Goal: Browse casually: Explore the website without a specific task or goal

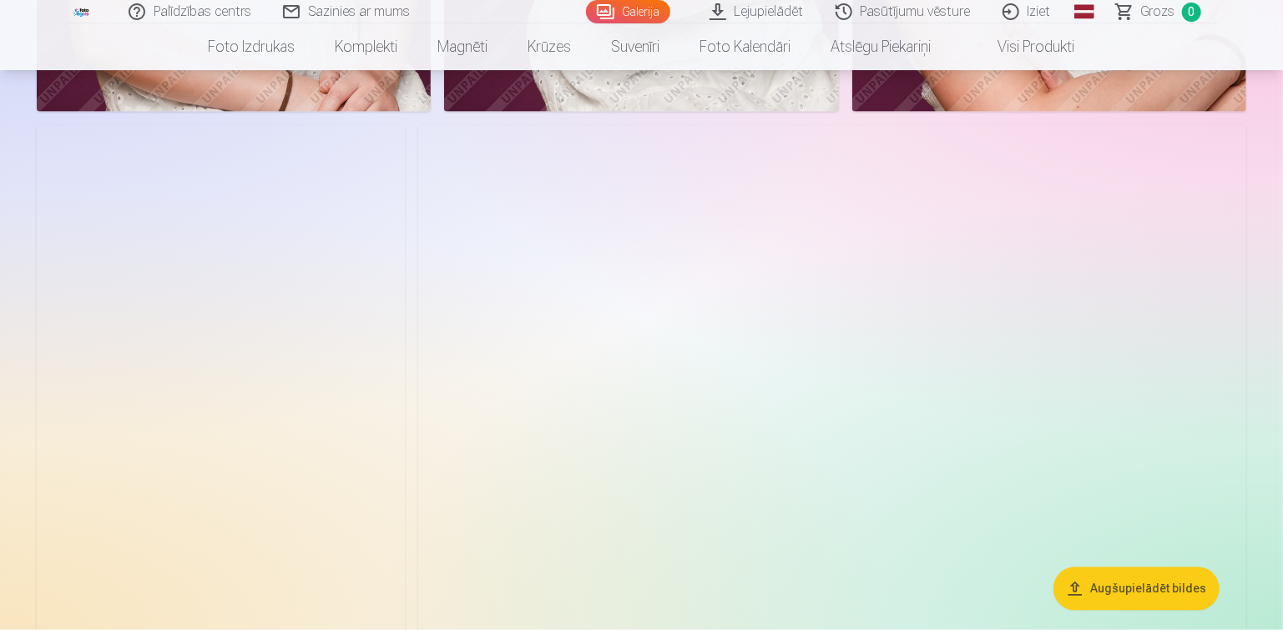
scroll to position [1837, 0]
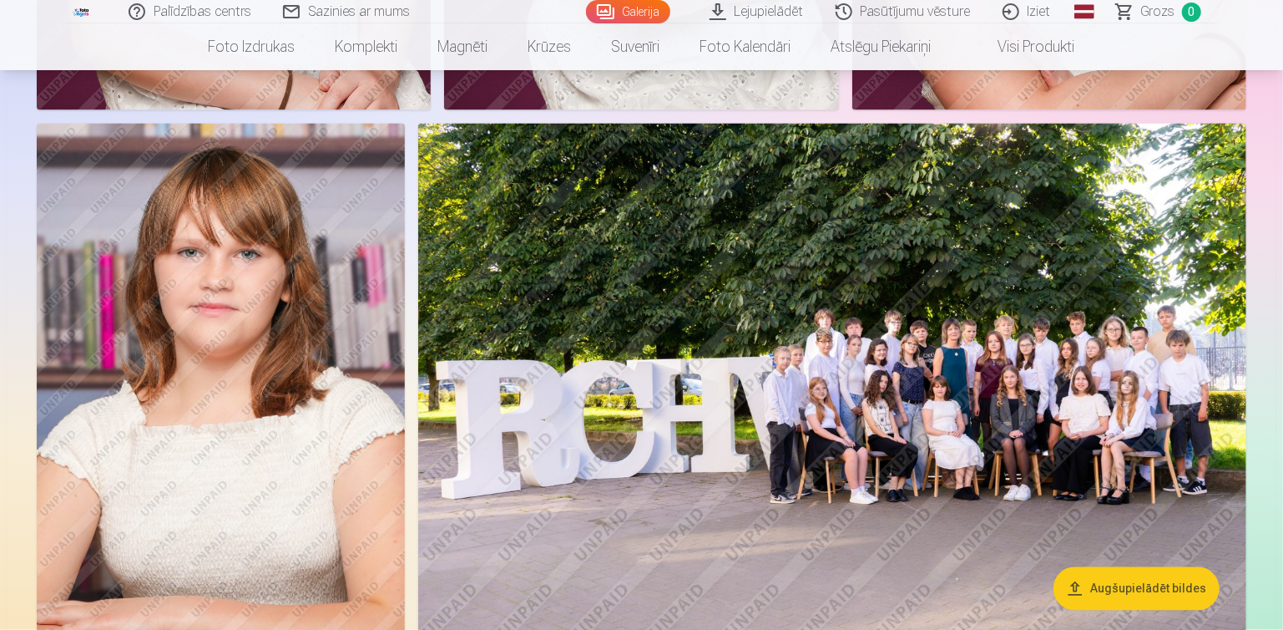
click at [281, 377] on img at bounding box center [221, 400] width 368 height 552
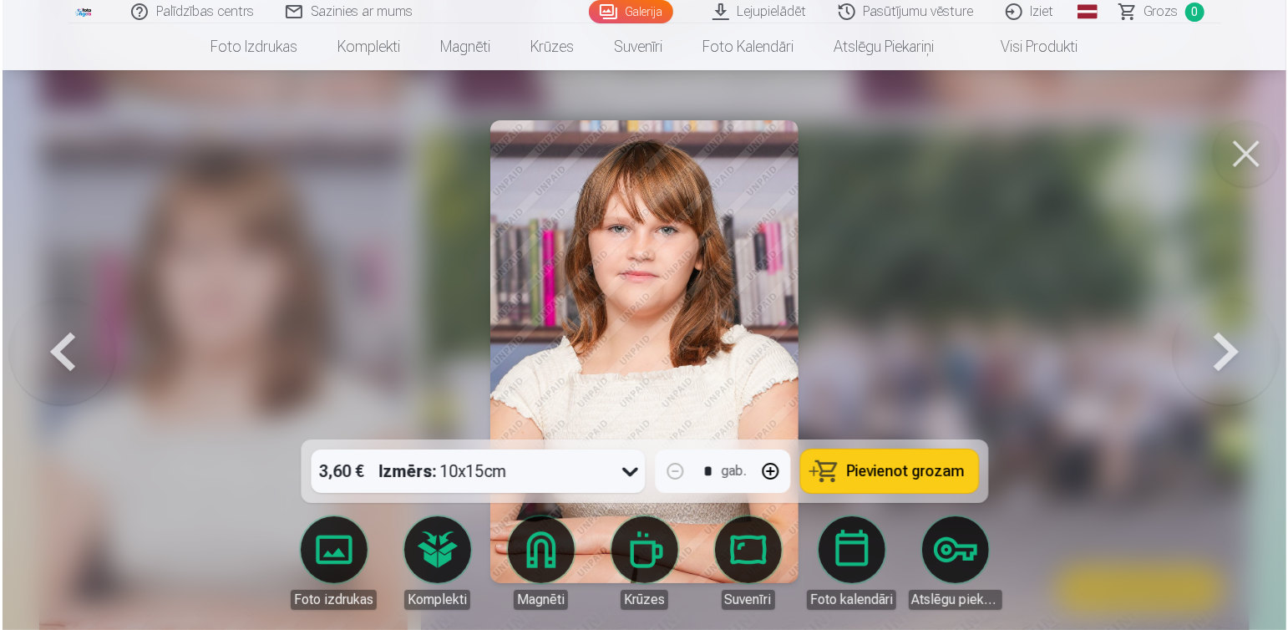
scroll to position [1840, 0]
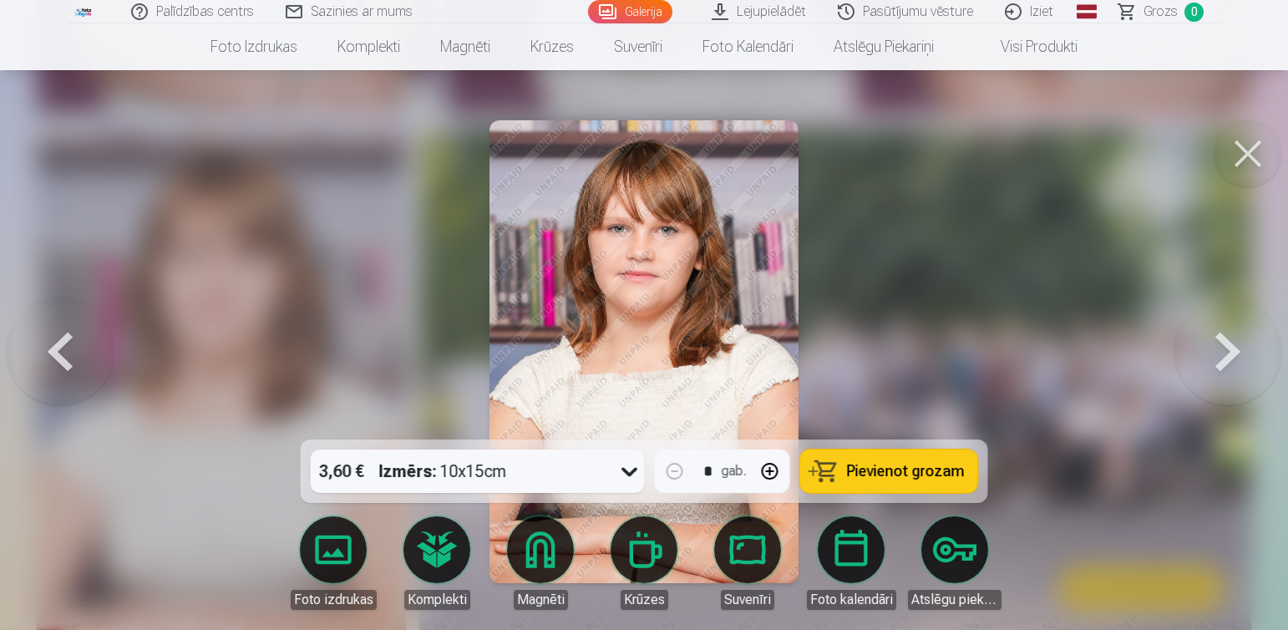
click at [74, 355] on button at bounding box center [60, 352] width 107 height 142
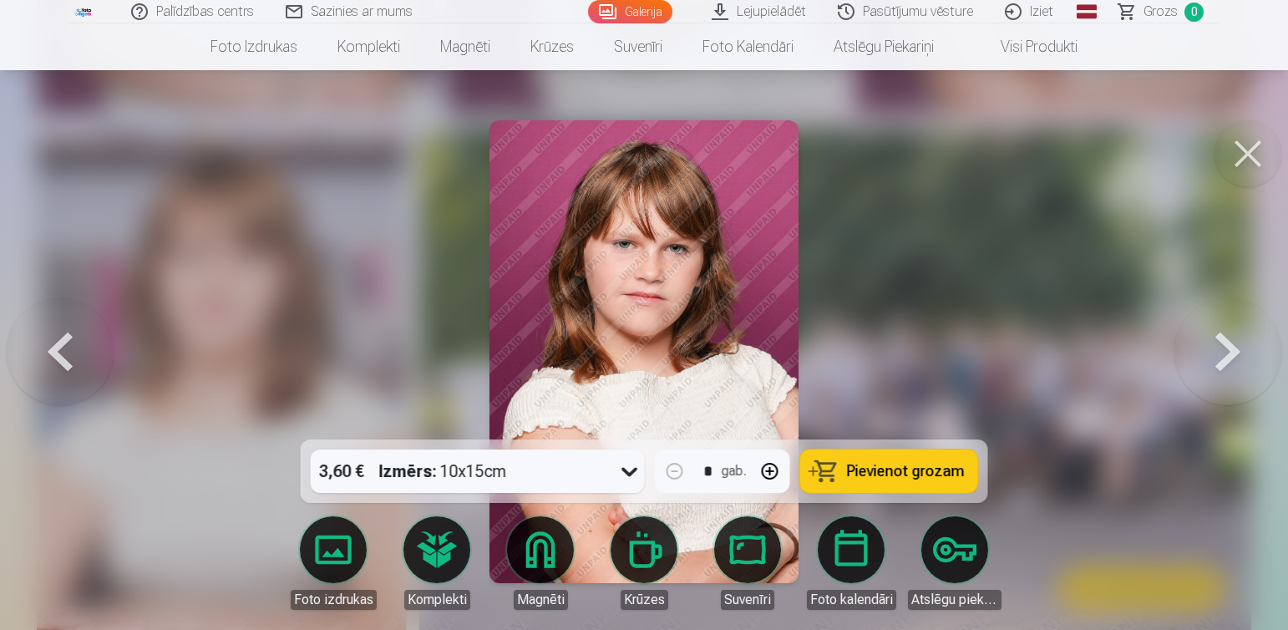
click at [1266, 150] on button at bounding box center [1247, 153] width 67 height 67
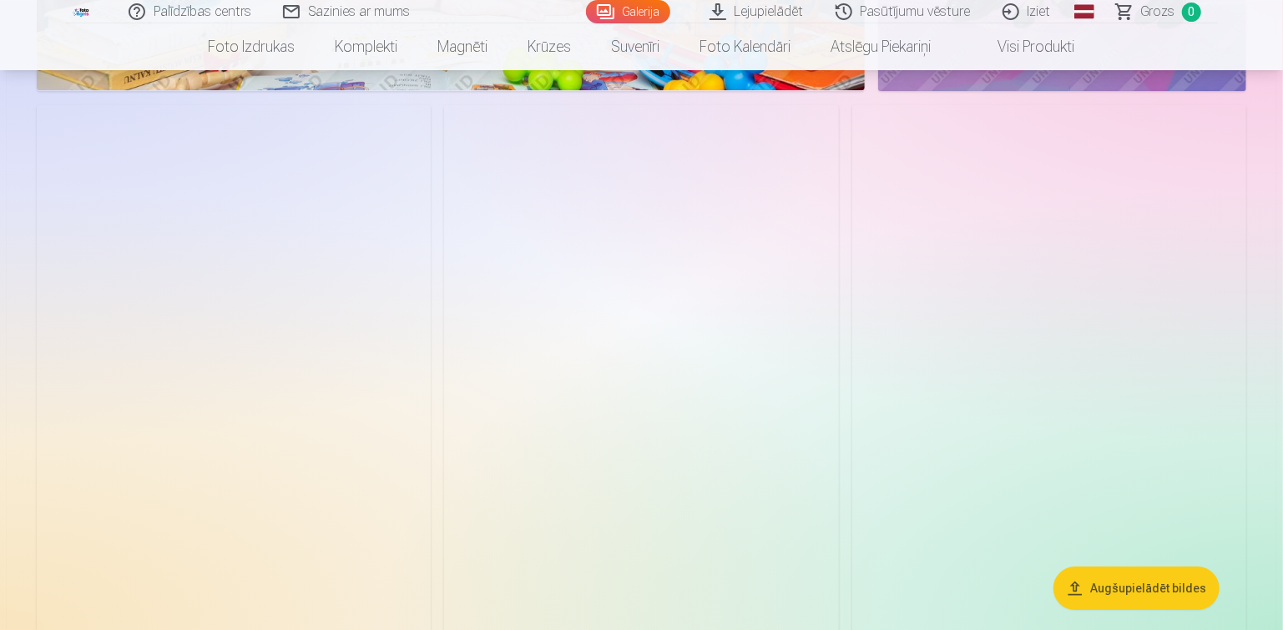
scroll to position [3006, 0]
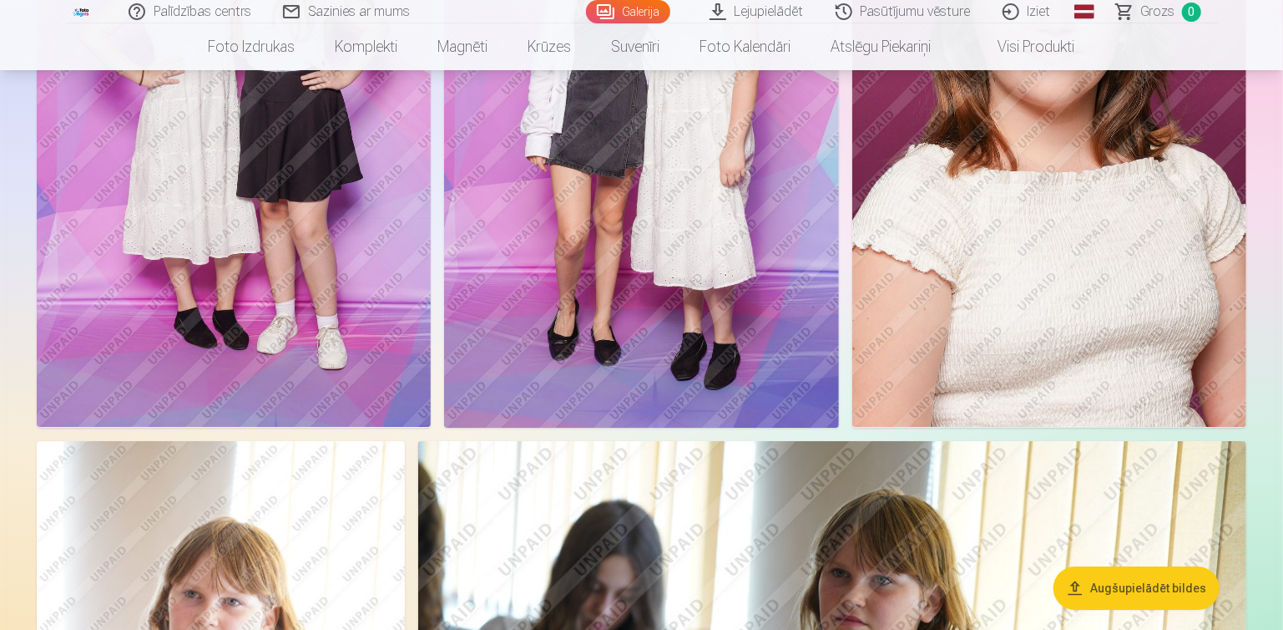
click at [711, 261] on img at bounding box center [641, 132] width 394 height 592
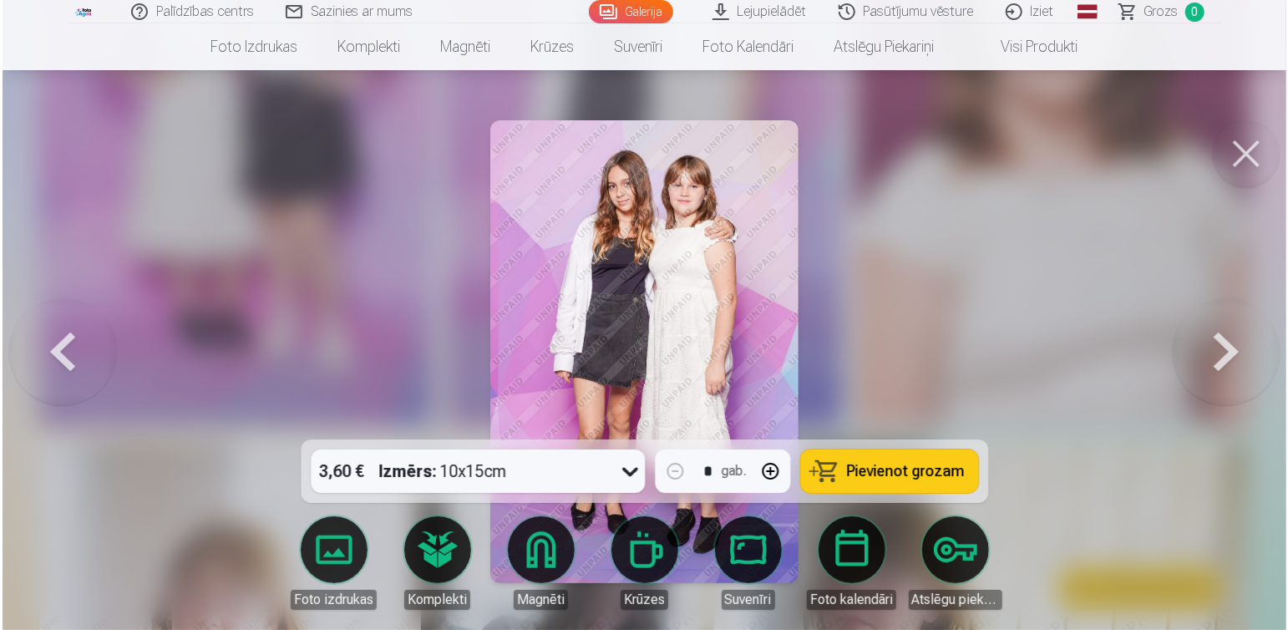
scroll to position [3266, 0]
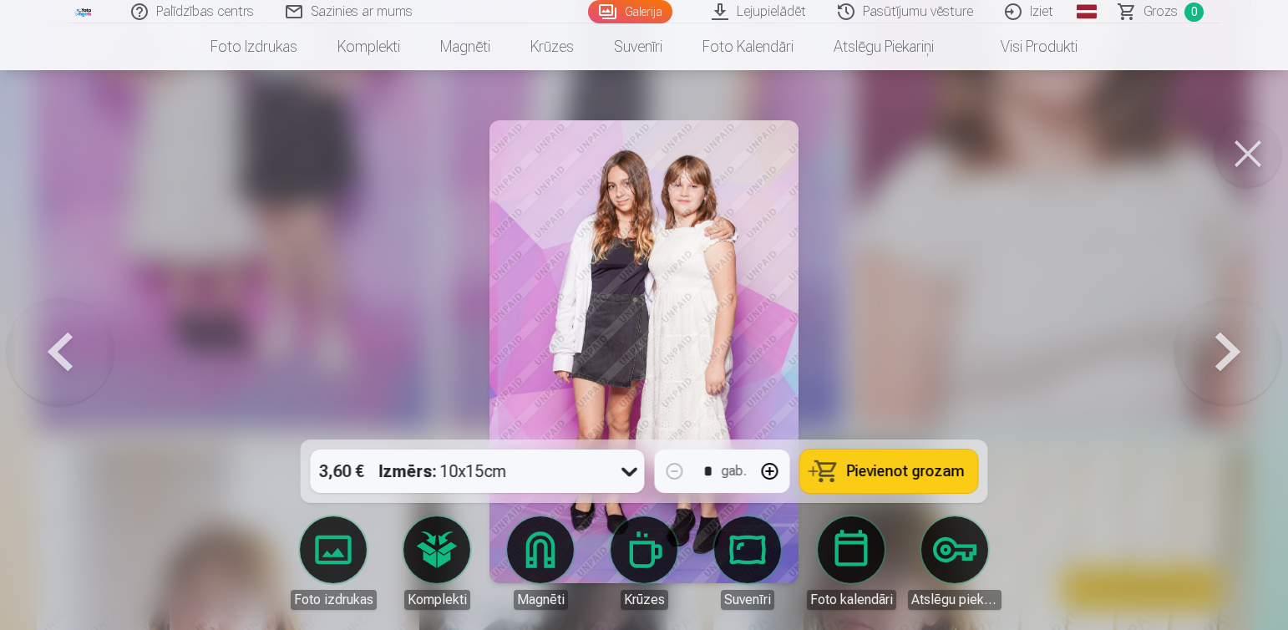
click at [635, 470] on icon at bounding box center [629, 472] width 16 height 9
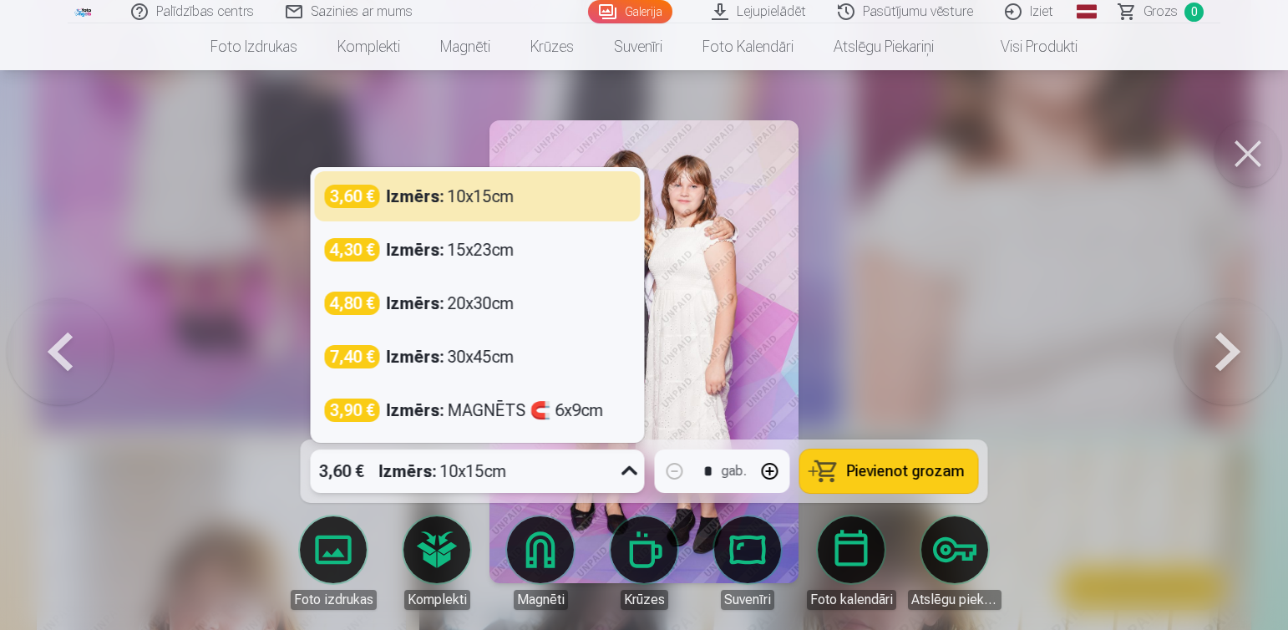
click at [1262, 141] on button at bounding box center [1247, 153] width 67 height 67
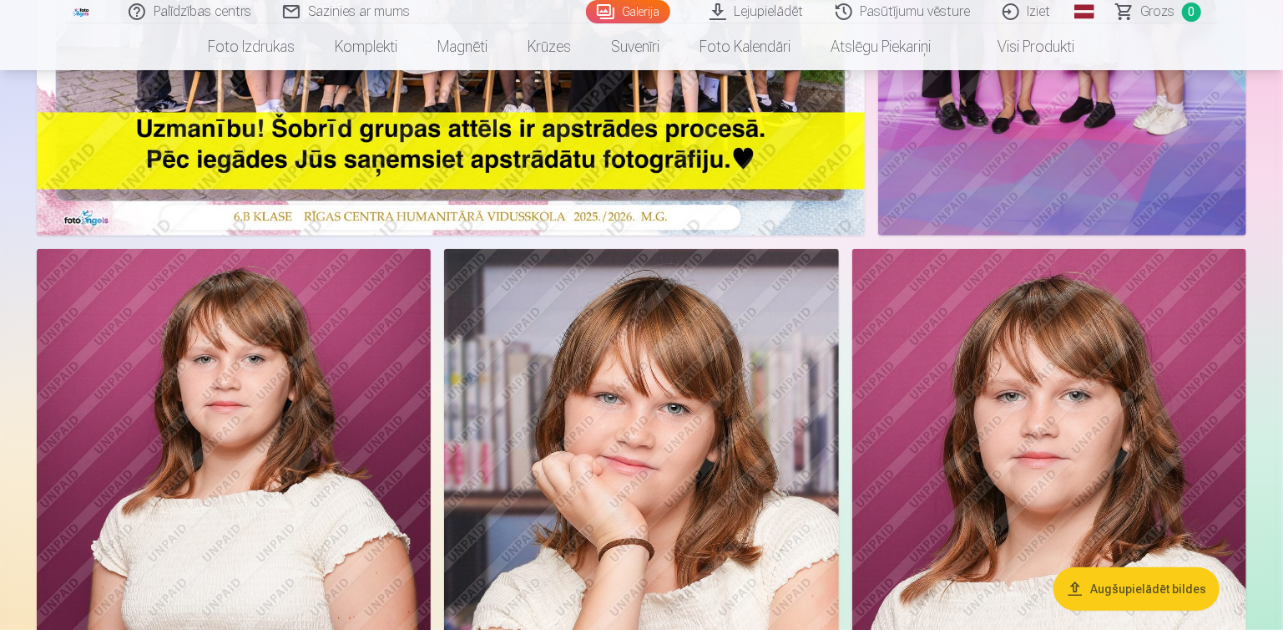
scroll to position [668, 0]
